Goal: Task Accomplishment & Management: Use online tool/utility

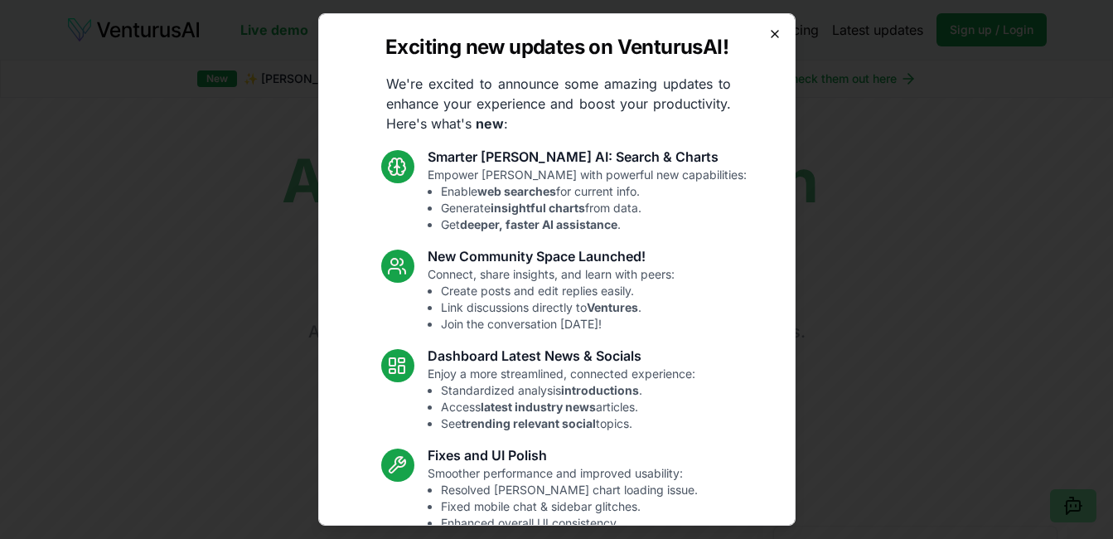
click at [772, 36] on icon "button" at bounding box center [775, 34] width 7 height 7
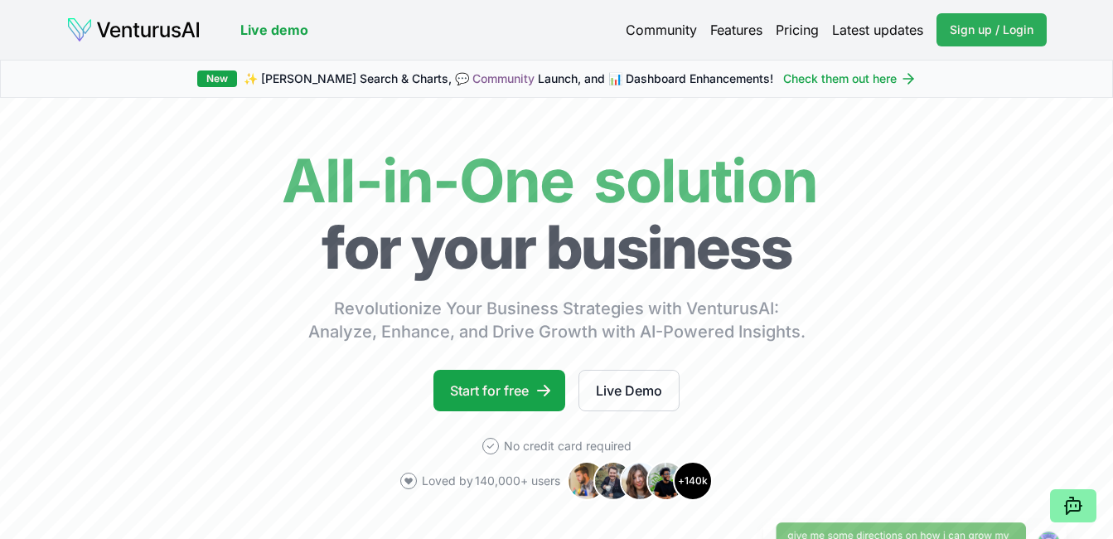
click at [973, 27] on span "Sign up / Login" at bounding box center [992, 30] width 84 height 17
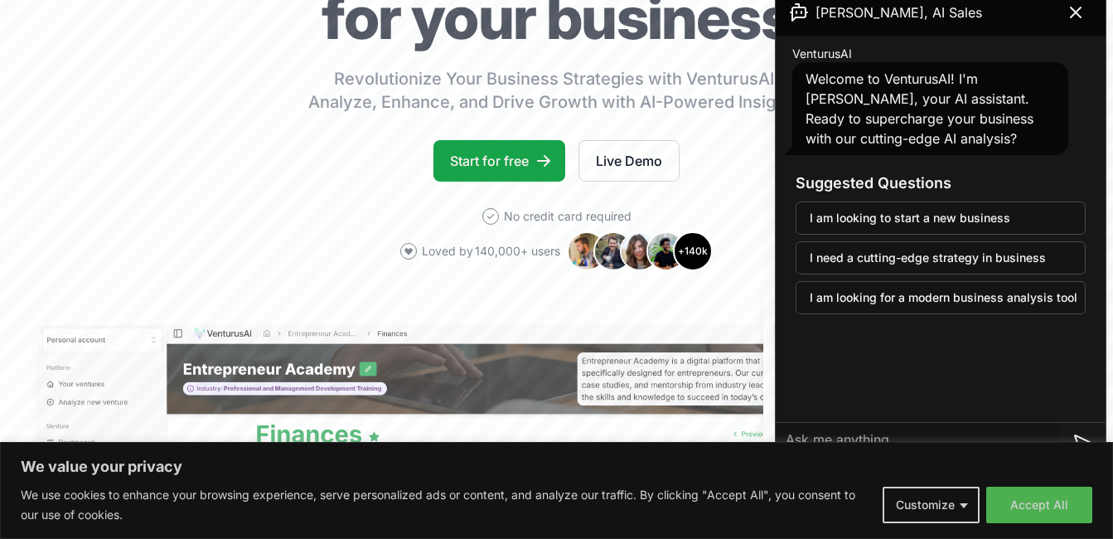
scroll to position [199, 0]
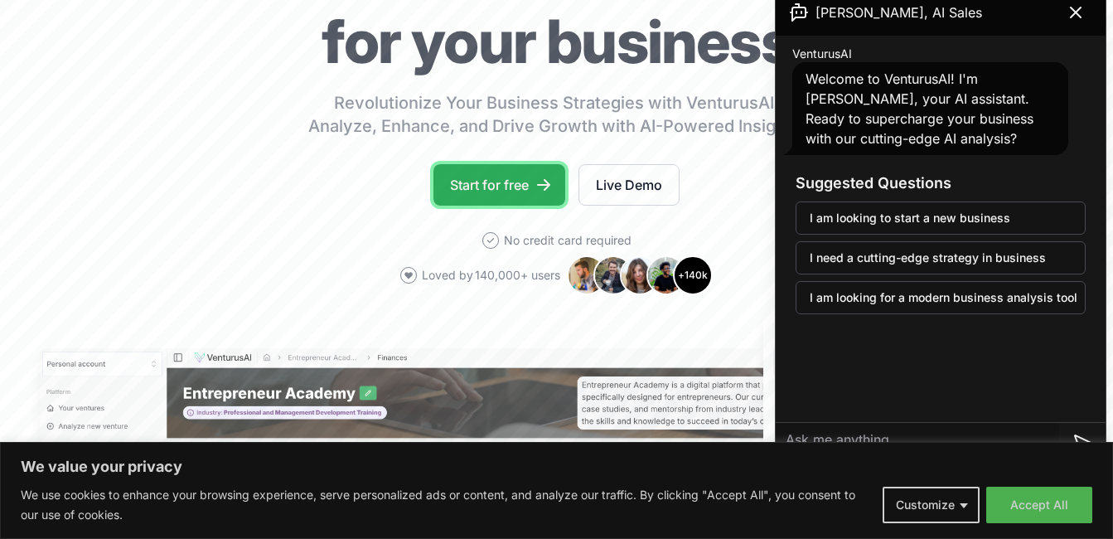
click at [526, 192] on link "Start for free" at bounding box center [500, 184] width 132 height 41
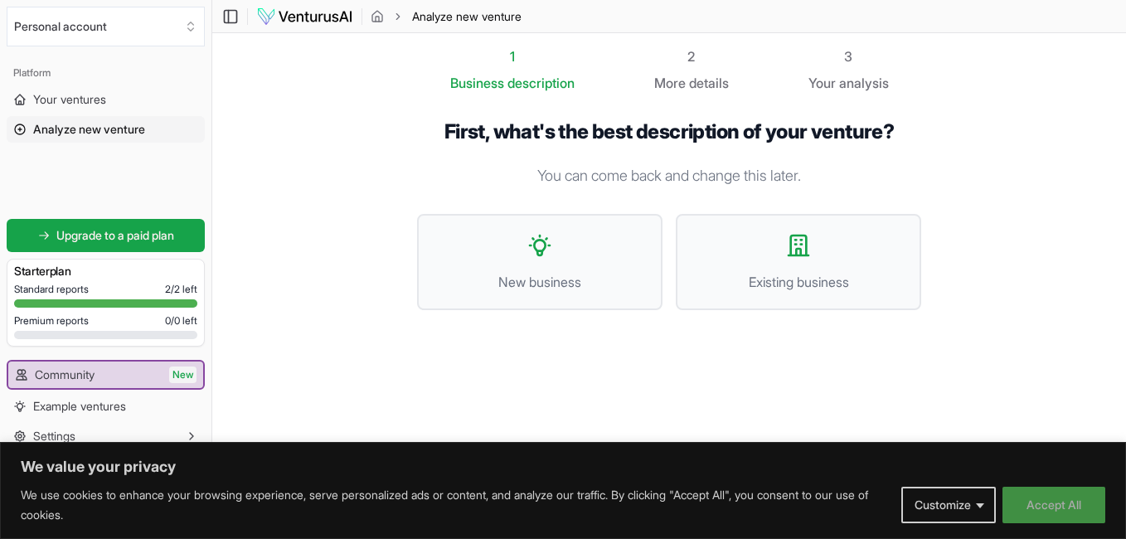
click at [1058, 502] on button "Accept All" at bounding box center [1053, 505] width 103 height 36
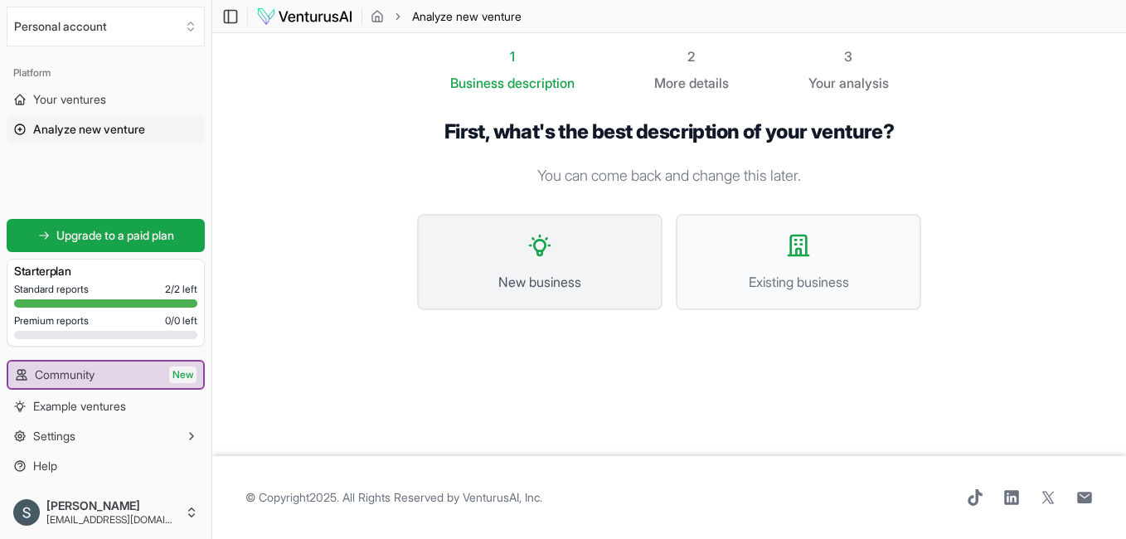
click at [565, 264] on button "New business" at bounding box center [539, 262] width 245 height 96
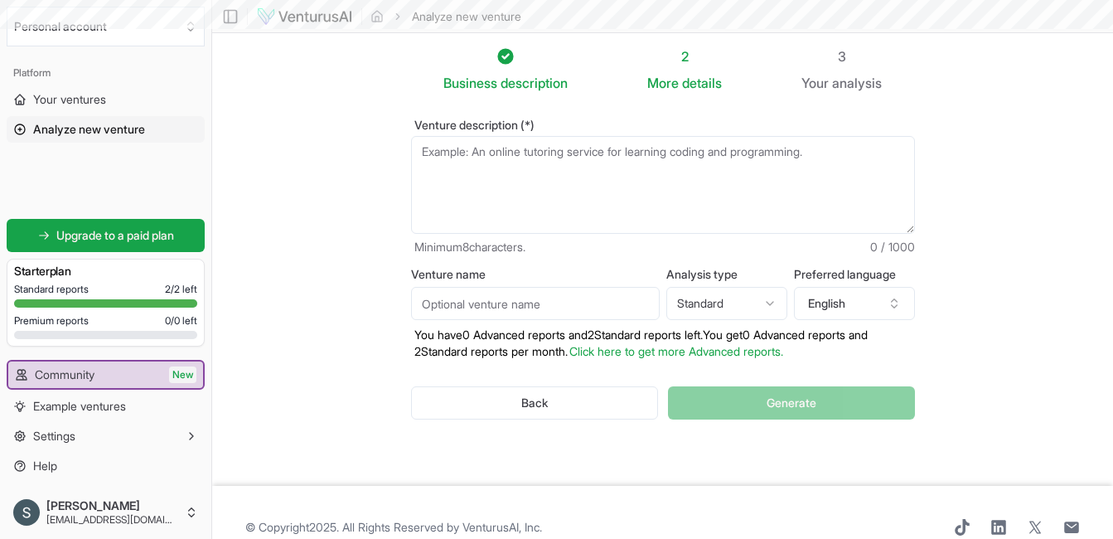
click at [456, 165] on textarea "Venture description (*)" at bounding box center [663, 185] width 504 height 98
type textarea "w"
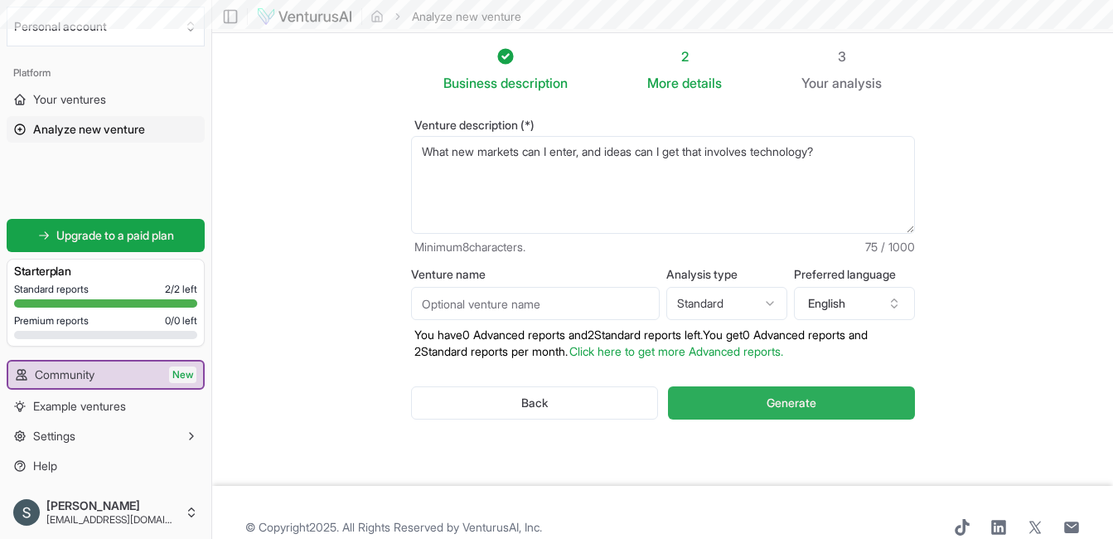
type textarea "What new markets can I enter, and ideas can I get that involves technology?"
click at [793, 398] on span "Generate" at bounding box center [792, 403] width 50 height 17
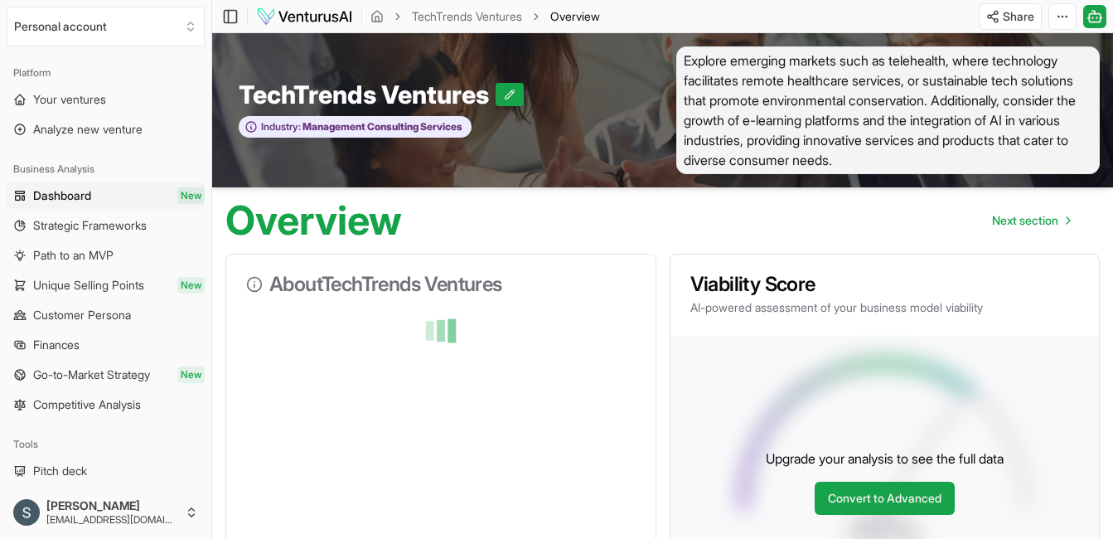
click at [148, 67] on div "Platform" at bounding box center [106, 73] width 198 height 27
click at [191, 27] on icon "Select an organization" at bounding box center [190, 26] width 13 height 13
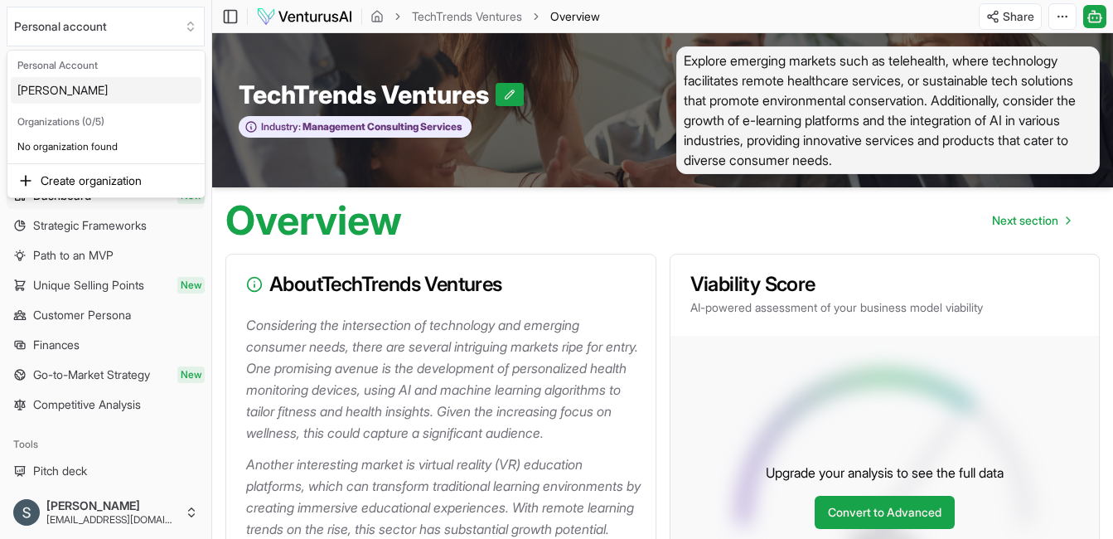
click at [126, 87] on div "[PERSON_NAME]" at bounding box center [106, 90] width 191 height 27
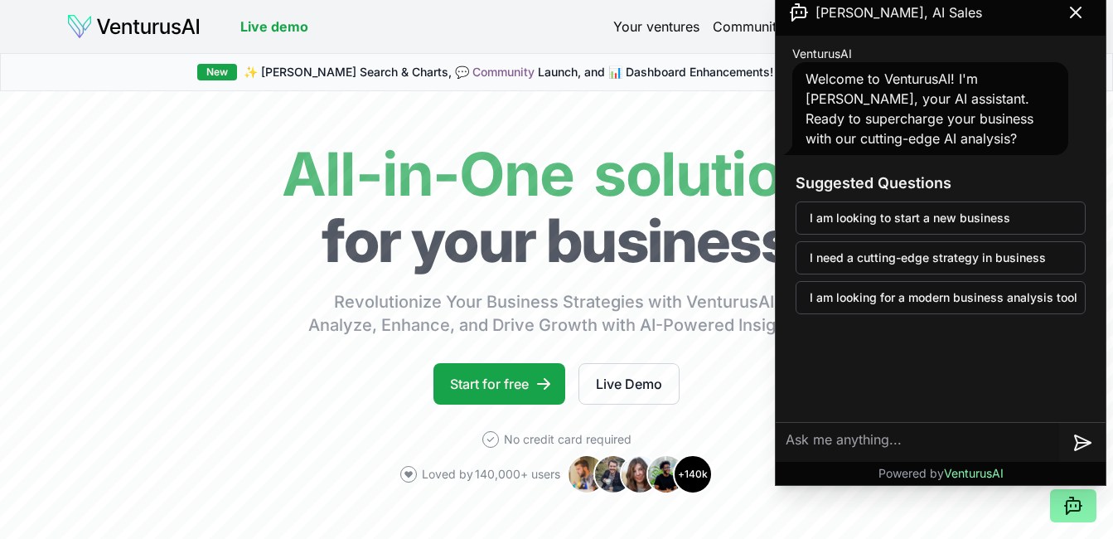
scroll to position [33, 0]
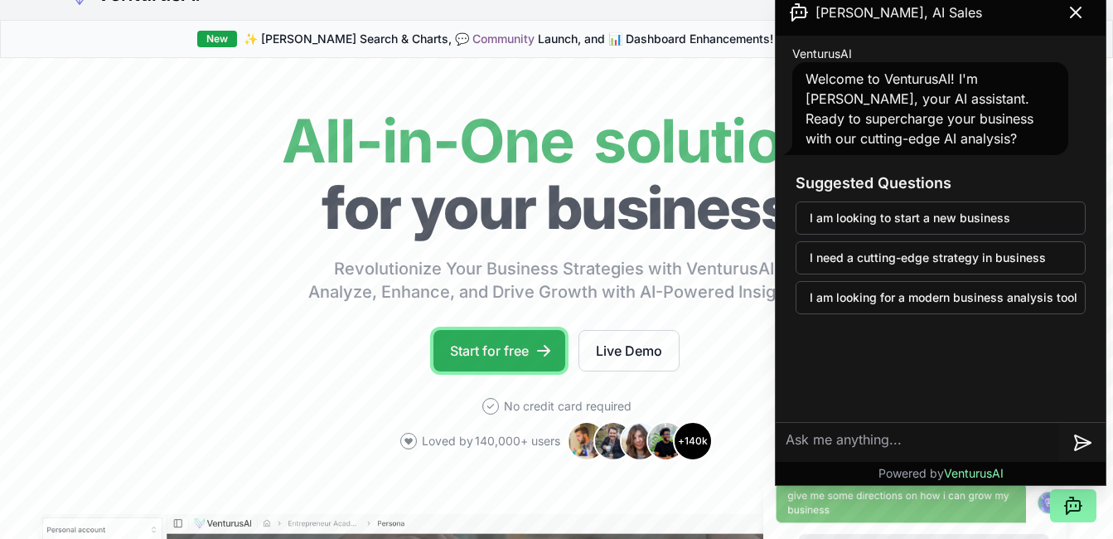
click at [526, 351] on link "Start for free" at bounding box center [500, 350] width 132 height 41
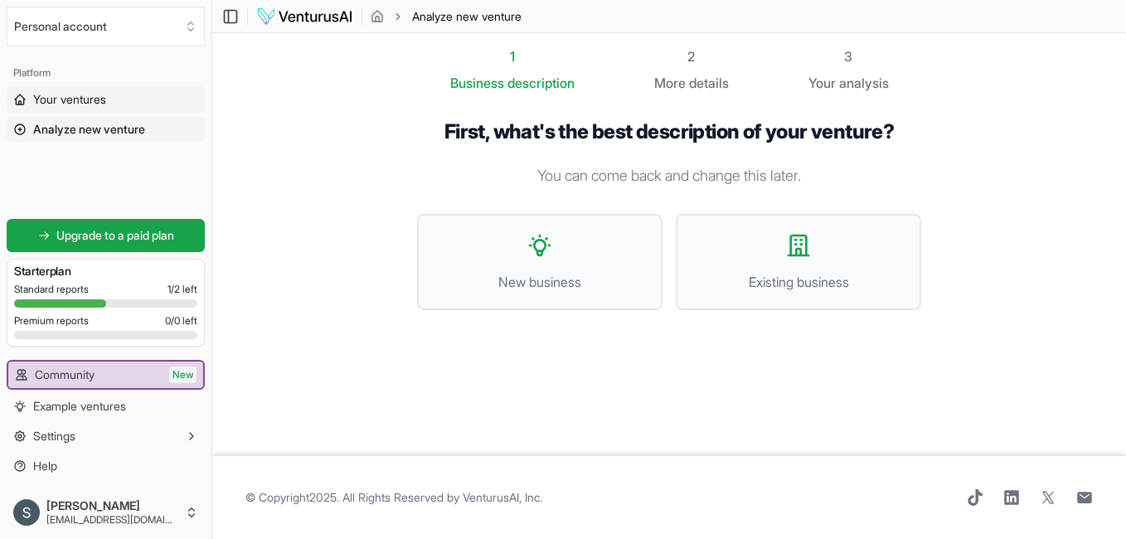
click at [89, 99] on span "Your ventures" at bounding box center [69, 99] width 73 height 17
click at [987, 187] on section "1 Business description 2 More details 3 Your analysis First, what's the best de…" at bounding box center [669, 244] width 914 height 423
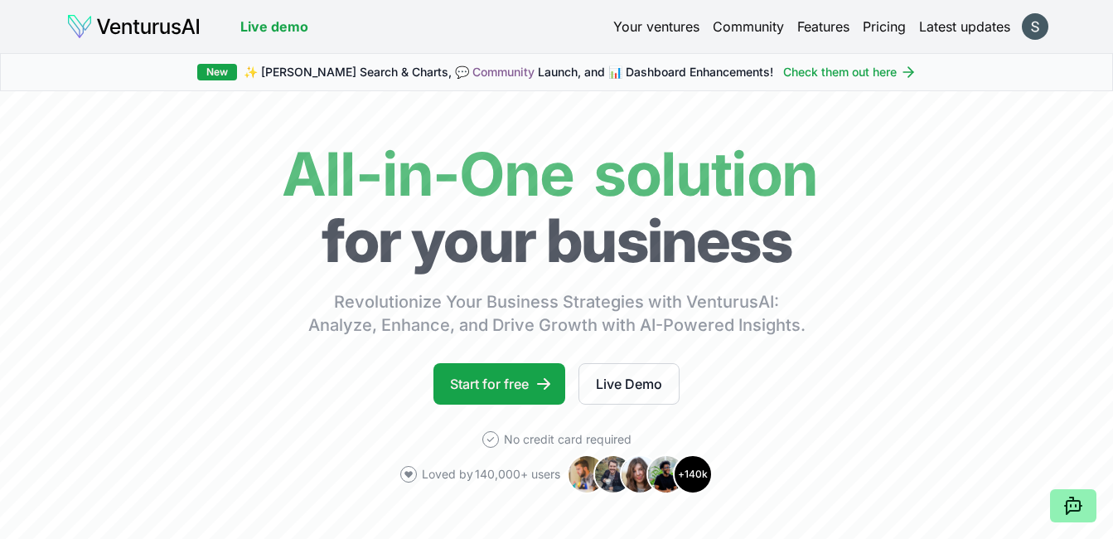
click at [1070, 502] on icon at bounding box center [1074, 506] width 20 height 20
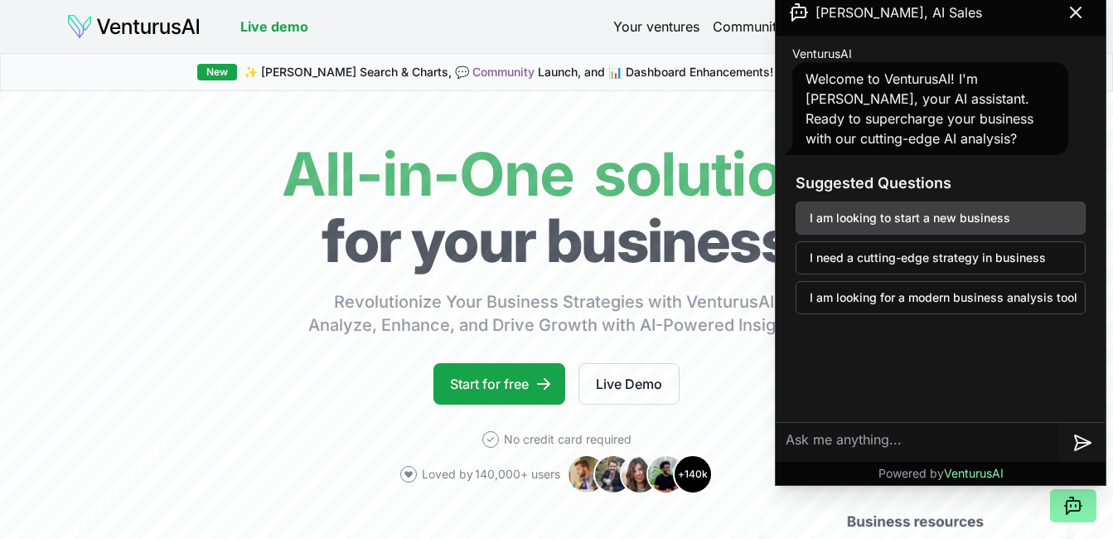
click at [925, 218] on button "I am looking to start a new business" at bounding box center [941, 217] width 290 height 33
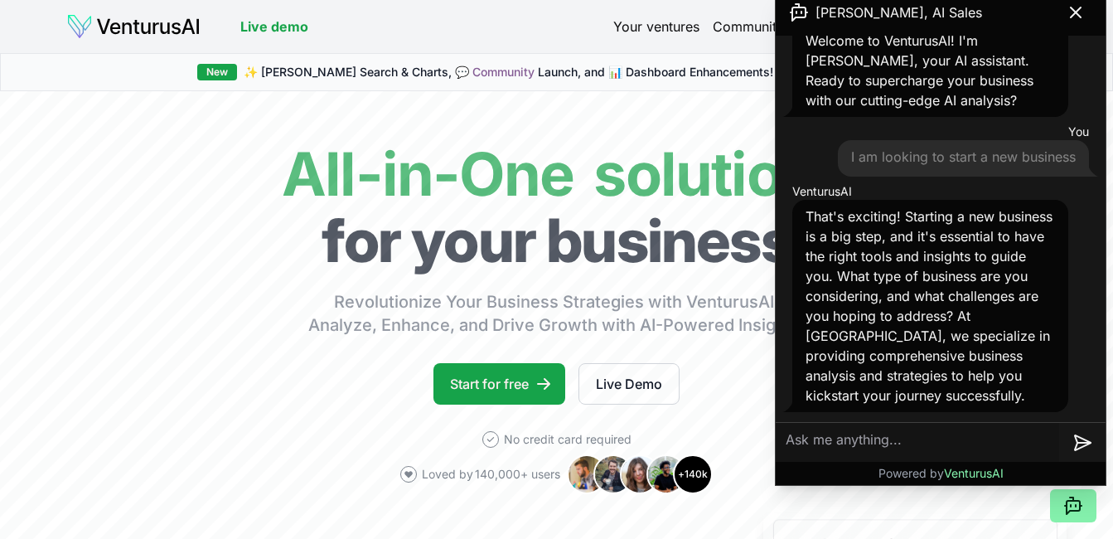
scroll to position [58, 0]
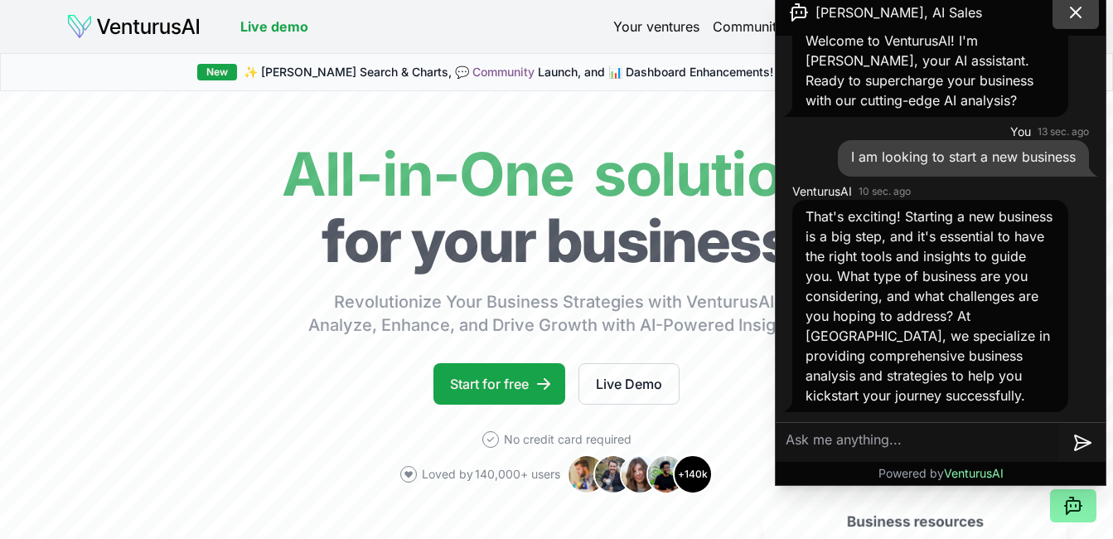
click at [1075, 20] on icon at bounding box center [1076, 12] width 20 height 20
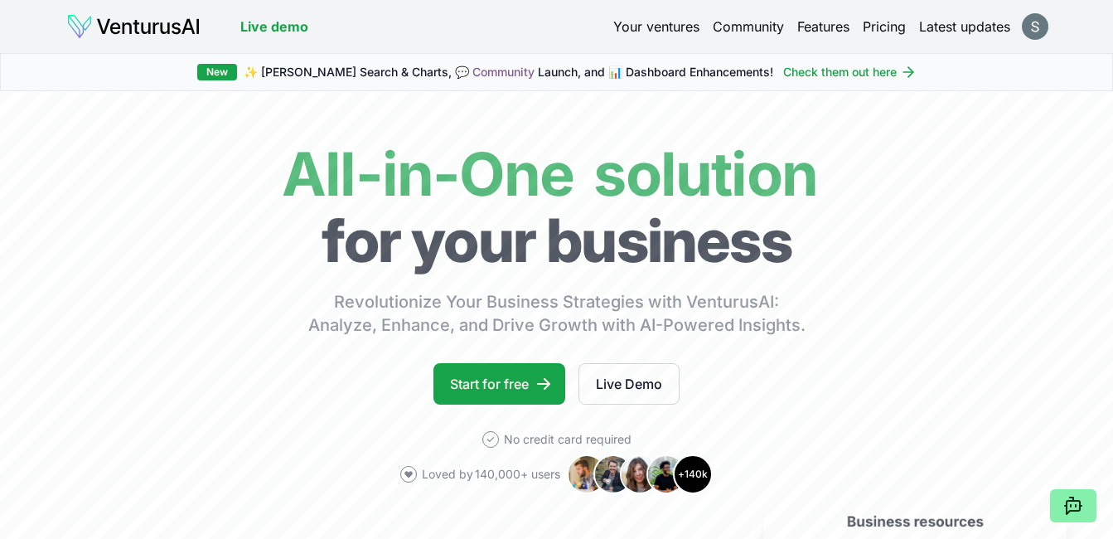
click at [1030, 27] on html "We value your privacy We use cookies to enhance your browsing experience, serve…" at bounding box center [556, 269] width 1113 height 539
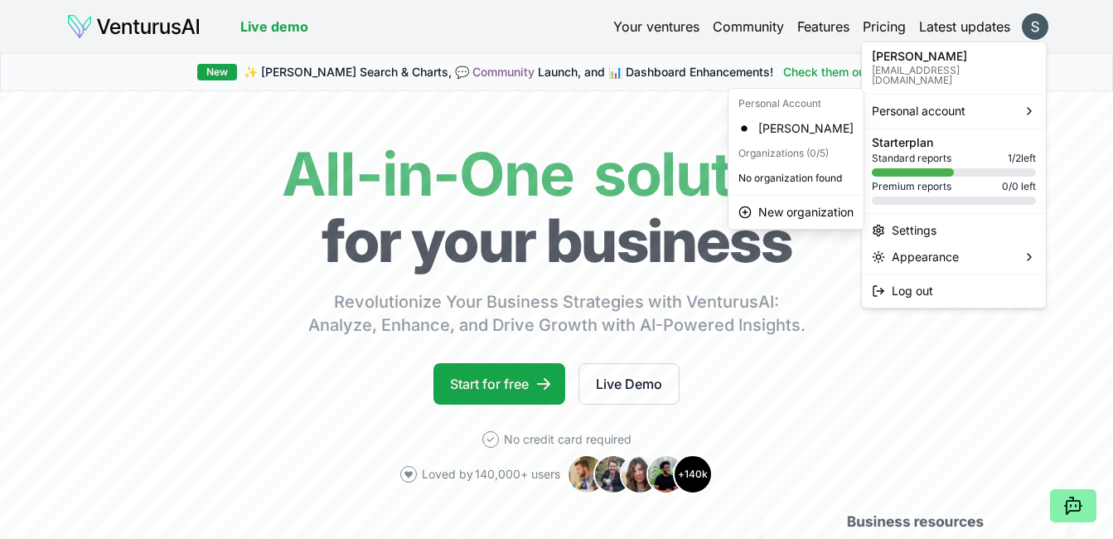
click at [830, 420] on html "We value your privacy We use cookies to enhance your browsing experience, serve…" at bounding box center [556, 269] width 1113 height 539
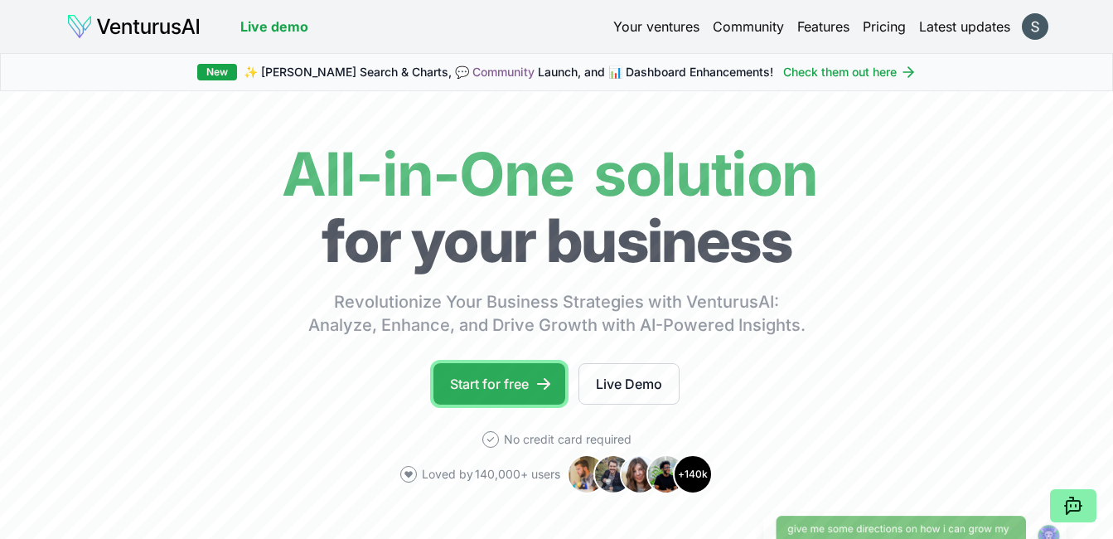
click at [482, 378] on link "Start for free" at bounding box center [500, 383] width 132 height 41
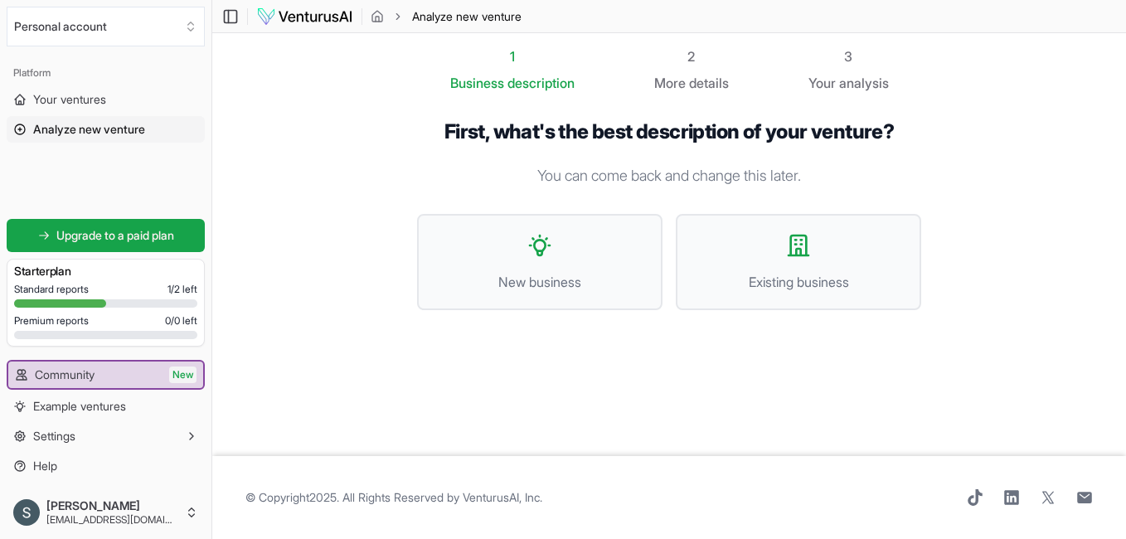
click at [704, 90] on span "details" at bounding box center [709, 83] width 40 height 17
click at [712, 85] on span "details" at bounding box center [709, 83] width 40 height 17
click at [692, 54] on div "2" at bounding box center [691, 56] width 75 height 20
click at [700, 60] on div "2" at bounding box center [691, 56] width 75 height 20
drag, startPoint x: 878, startPoint y: 85, endPoint x: 230, endPoint y: 188, distance: 656.4
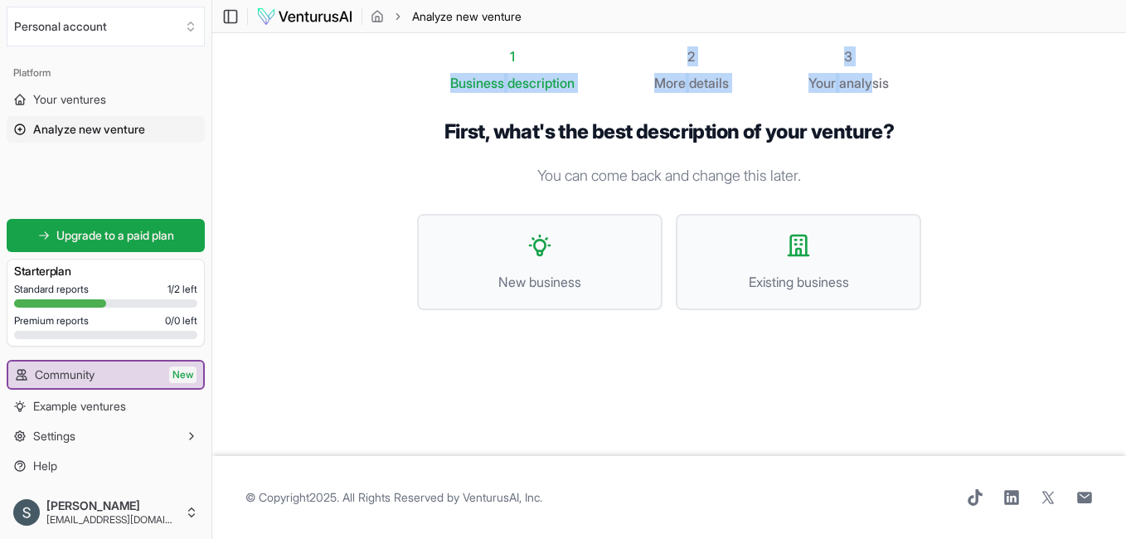
click at [230, 188] on section "1 Business description 2 More details 3 Your analysis First, what's the best de…" at bounding box center [669, 244] width 914 height 423
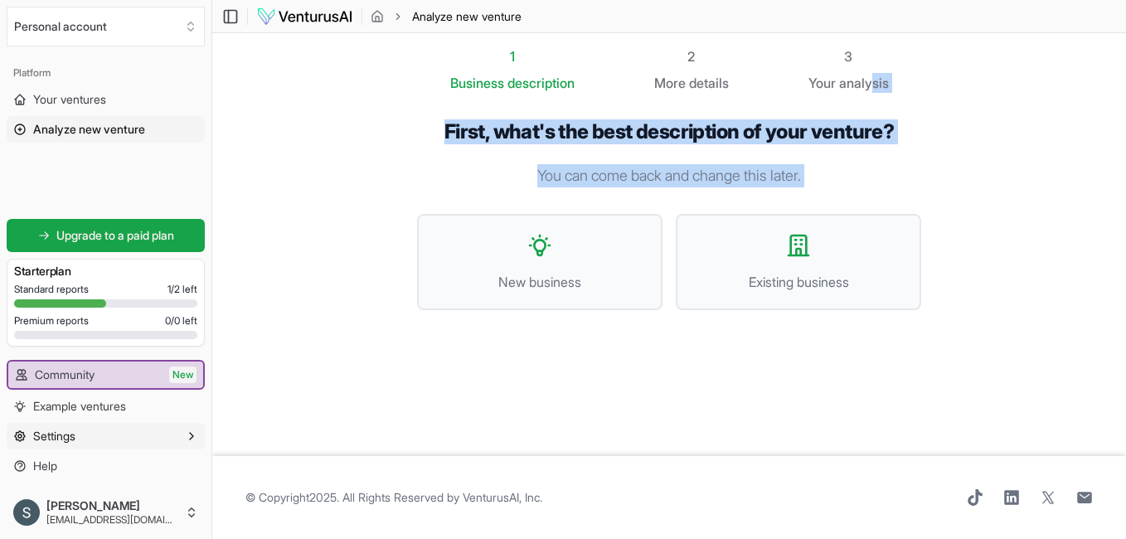
click at [191, 439] on icon "button" at bounding box center [191, 436] width 3 height 7
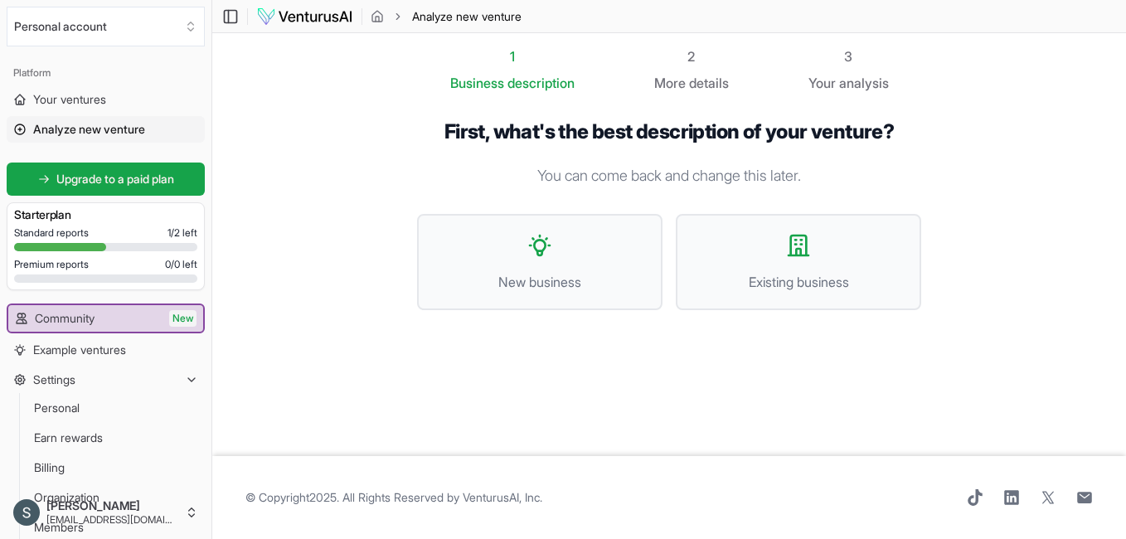
click at [585, 410] on div "1 Business description 2 More details 3 Your analysis First, what's the best de…" at bounding box center [668, 244] width 557 height 396
click at [541, 220] on button "New business" at bounding box center [539, 262] width 245 height 96
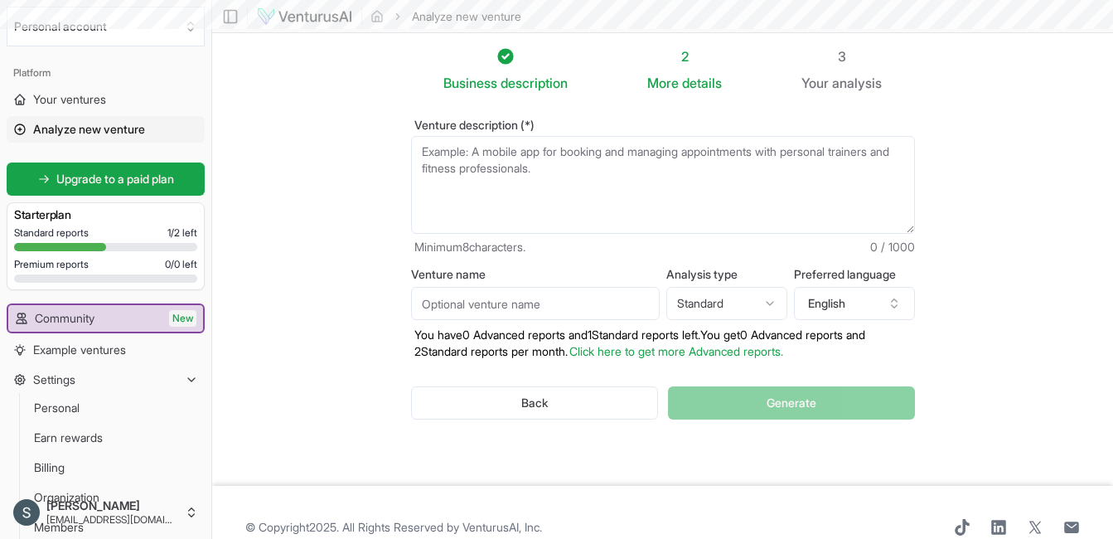
click at [519, 161] on textarea "Venture description (*)" at bounding box center [663, 185] width 504 height 98
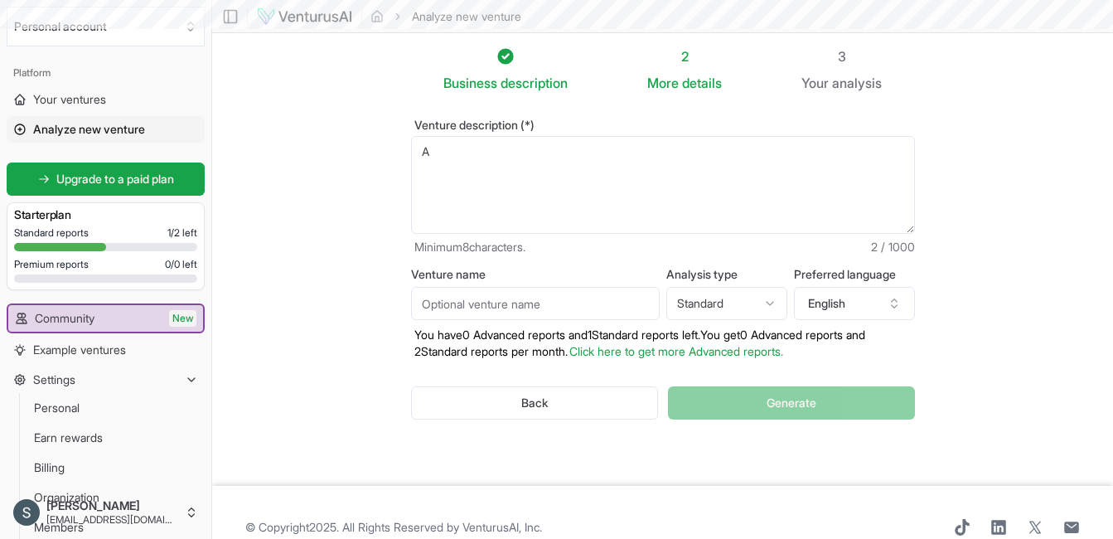
type textarea "A"
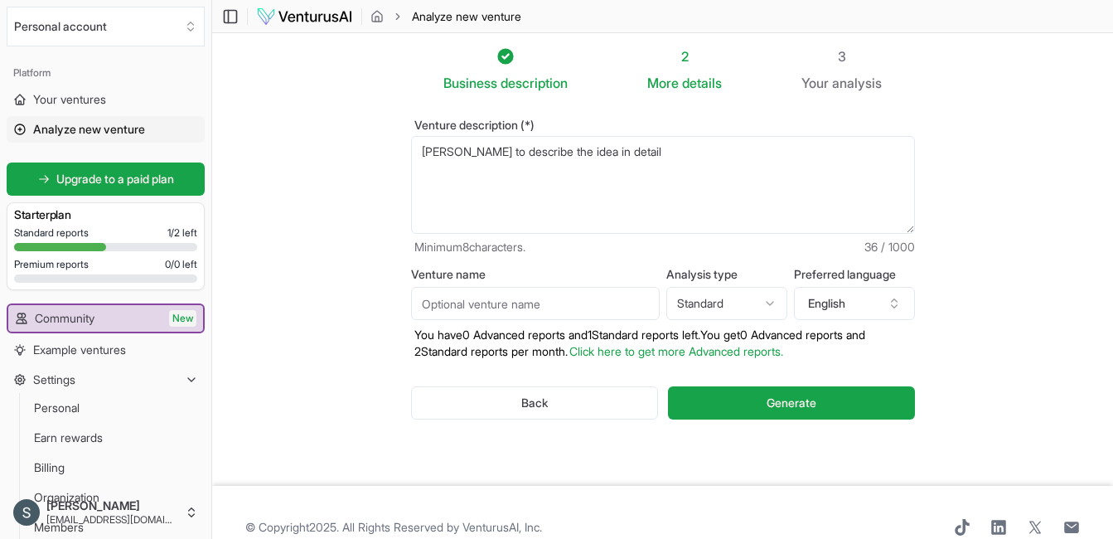
click at [627, 173] on textarea "Iwant to describe the idea in detail" at bounding box center [663, 185] width 504 height 98
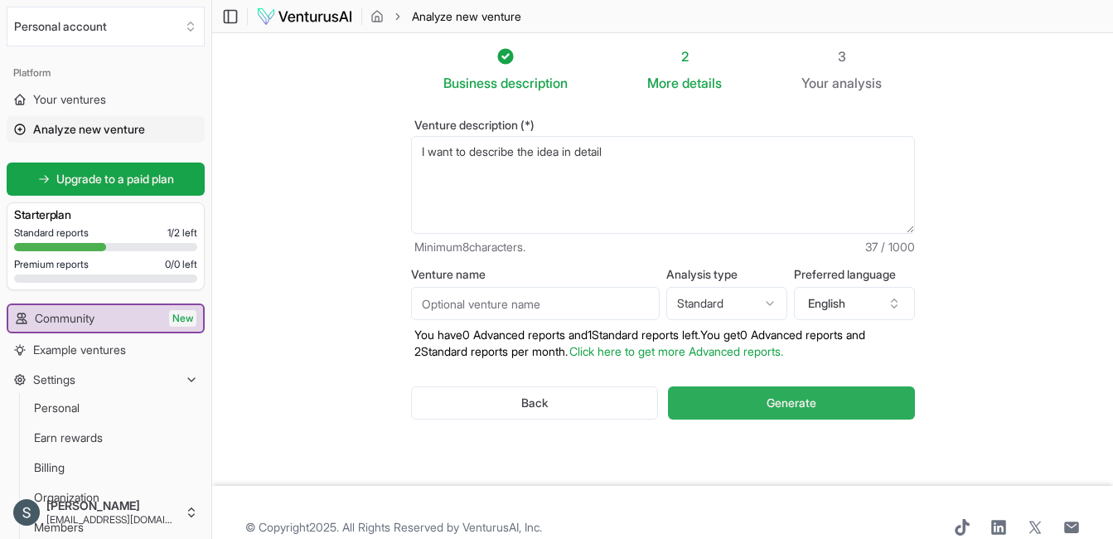
type textarea "I want to describe the idea in detail"
click at [752, 394] on button "Generate" at bounding box center [791, 402] width 246 height 33
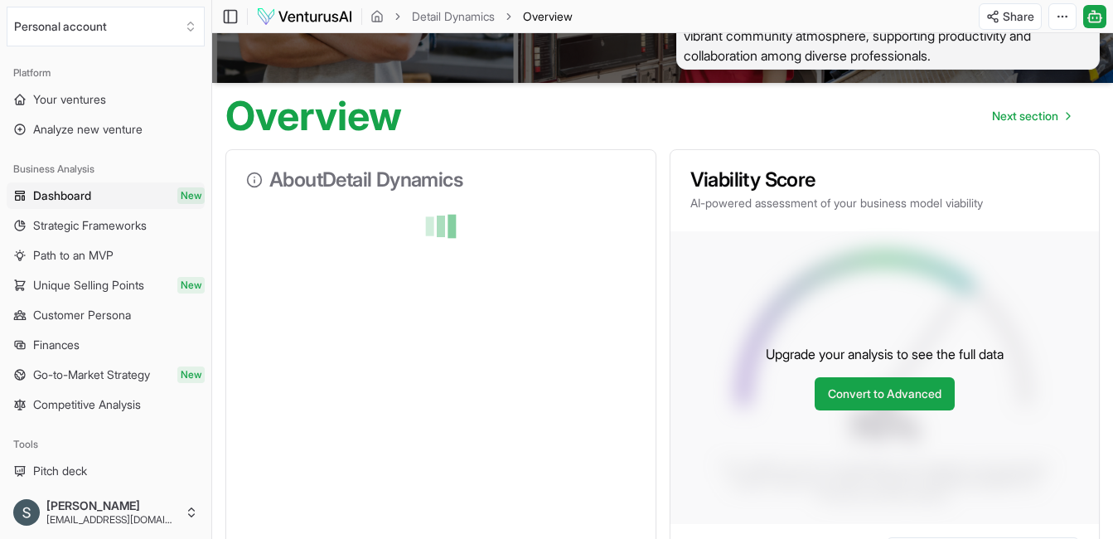
scroll to position [133, 0]
